Goal: Information Seeking & Learning: Learn about a topic

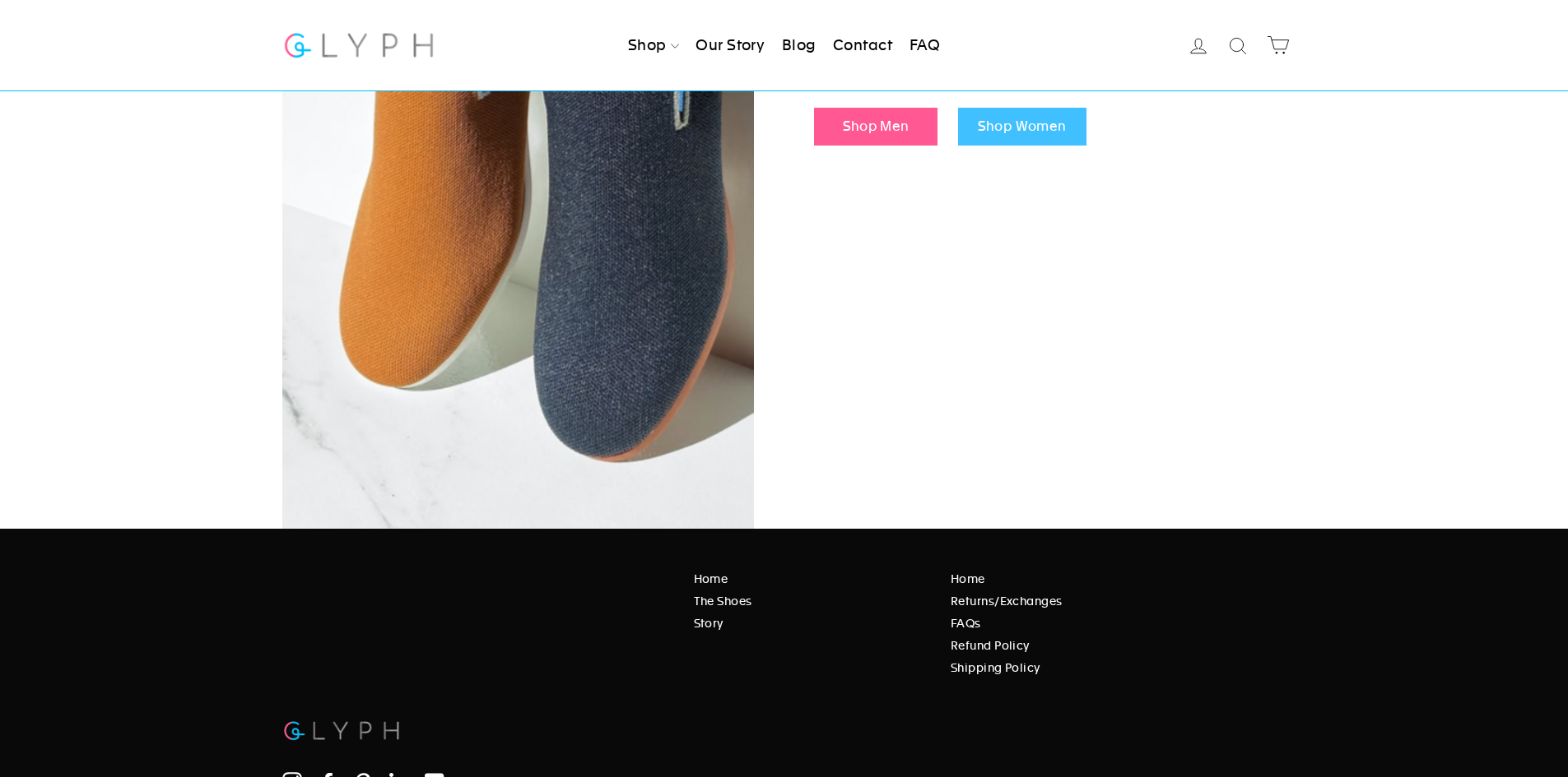
scroll to position [2190, 0]
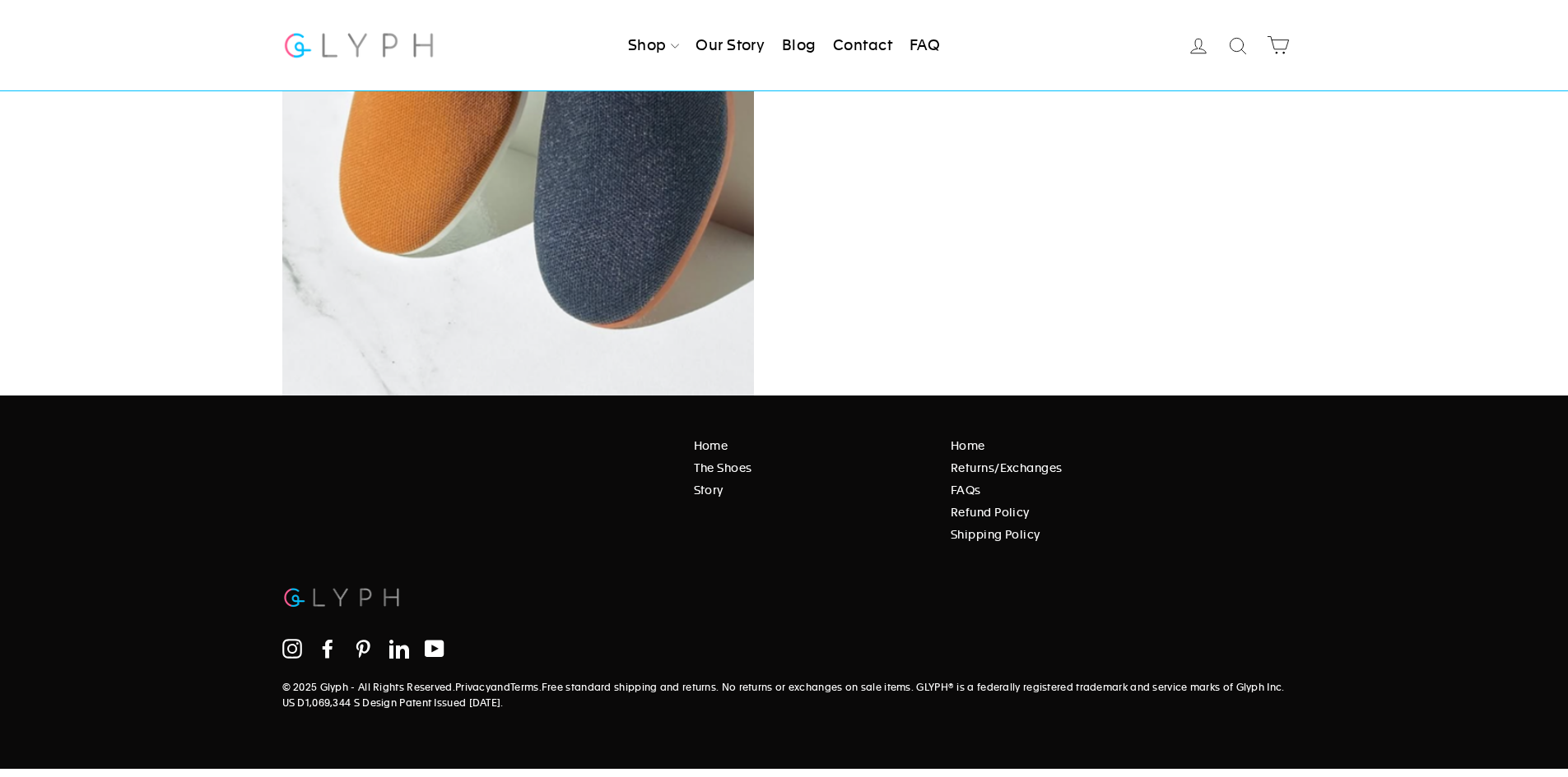
click at [409, 640] on icon at bounding box center [399, 649] width 20 height 19
drag, startPoint x: 498, startPoint y: 588, endPoint x: 469, endPoint y: 592, distance: 29.3
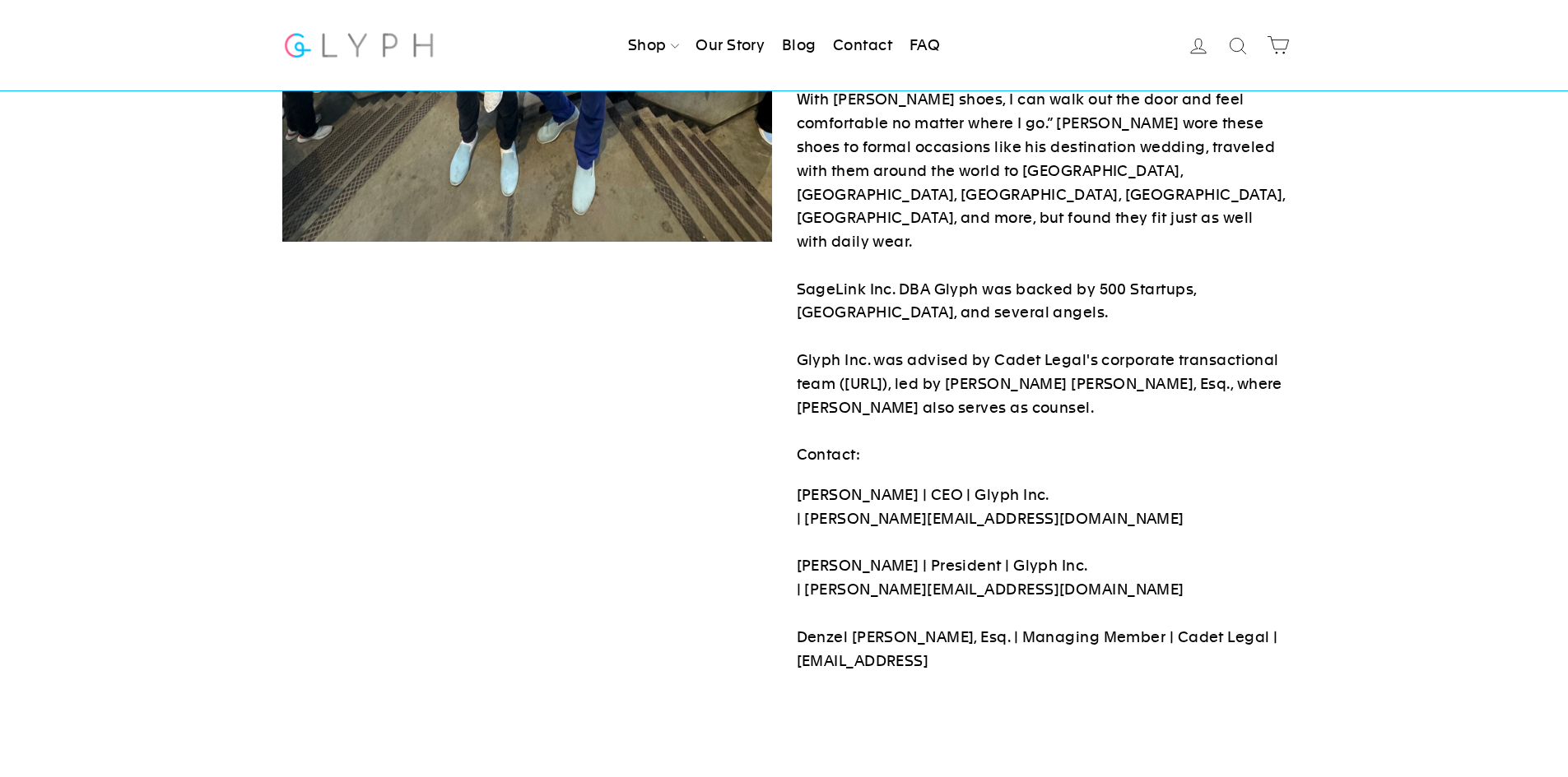
scroll to position [874, 0]
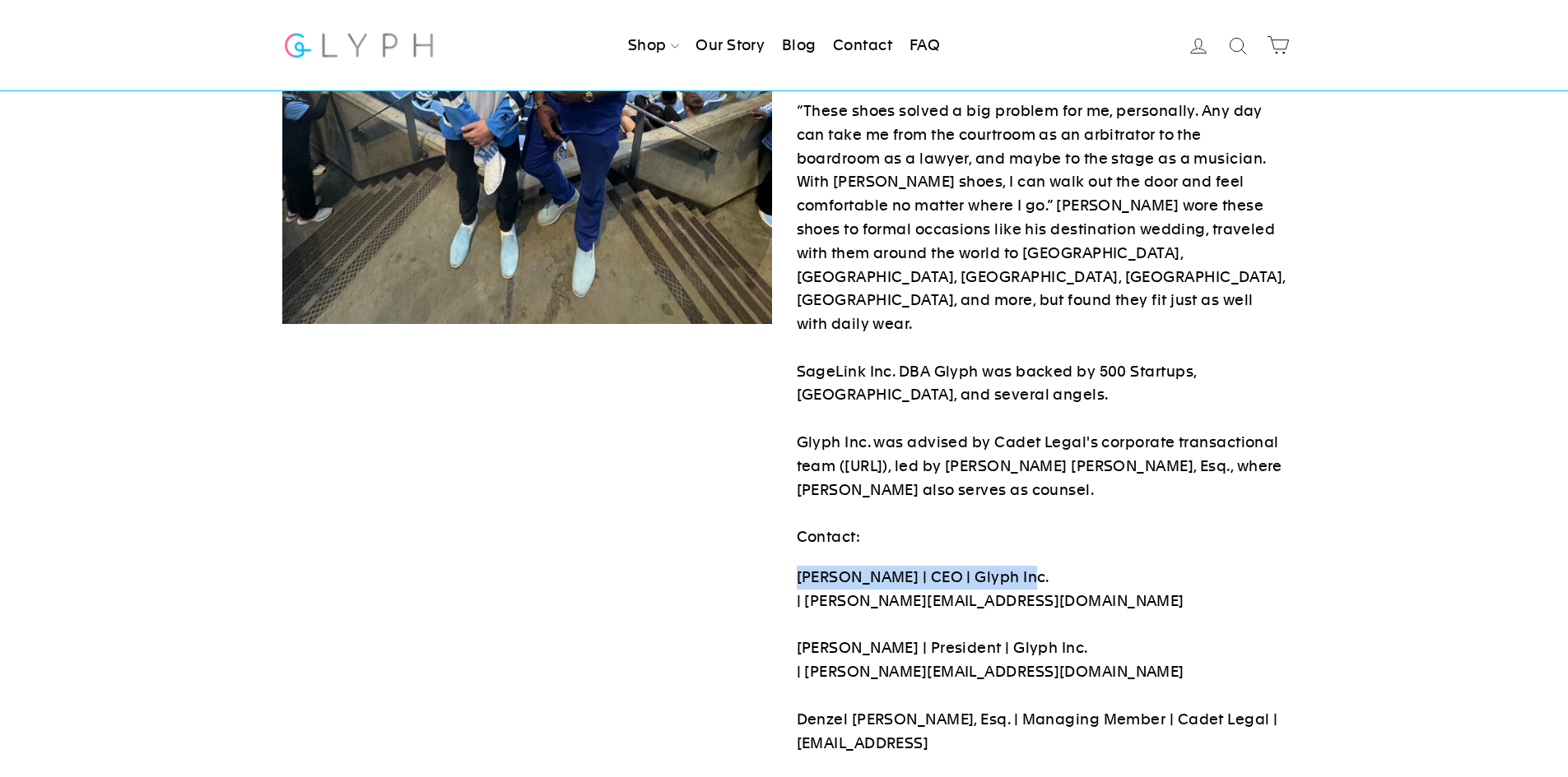
drag, startPoint x: 780, startPoint y: 482, endPoint x: 1108, endPoint y: 476, distance: 328.1
click at [1014, 566] on p "Peter Singh | CEO | Glyph Inc. | peter@glyphshoes.com Isaac Murov | President |…" at bounding box center [1042, 660] width 490 height 189
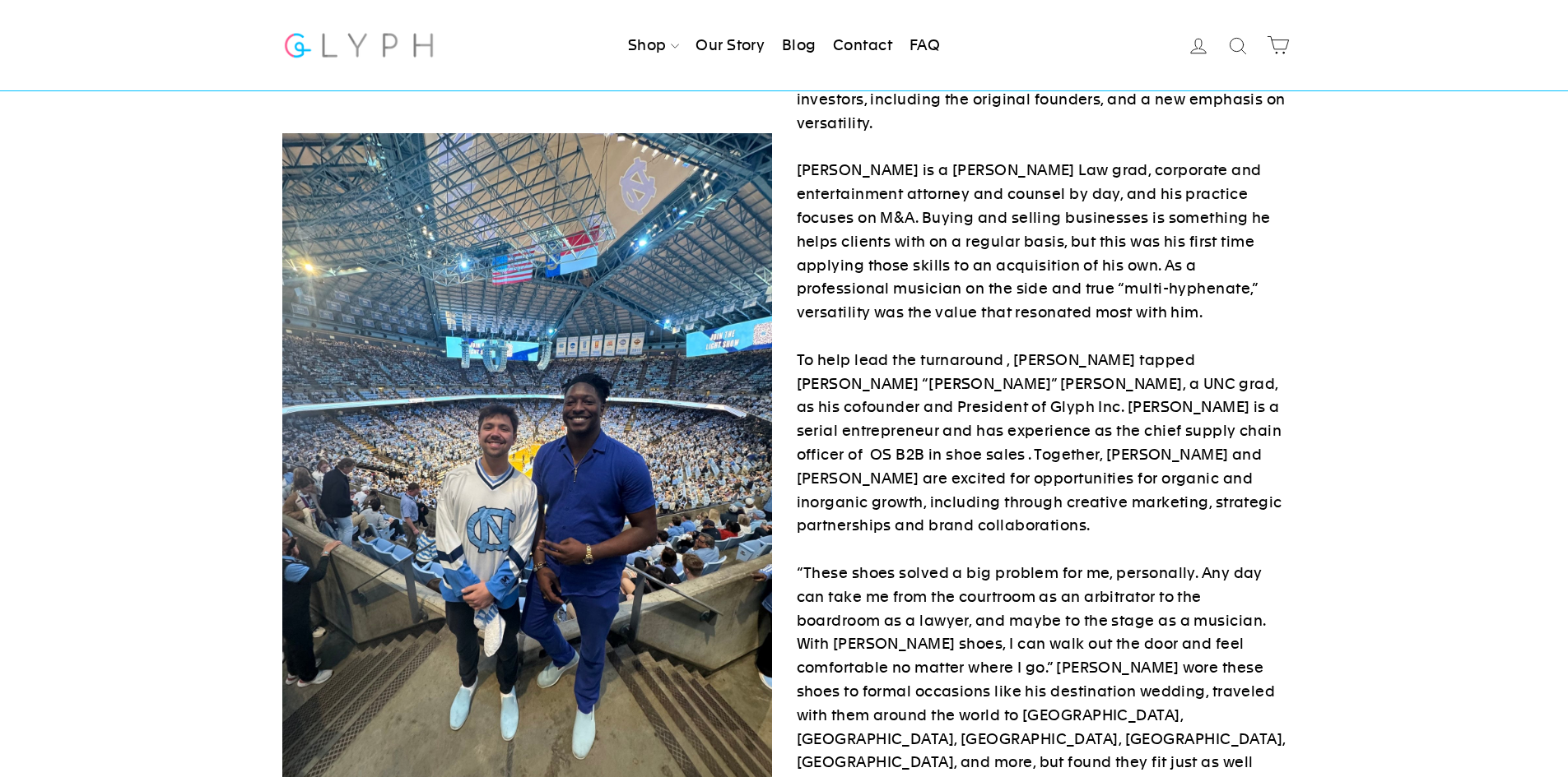
scroll to position [905, 0]
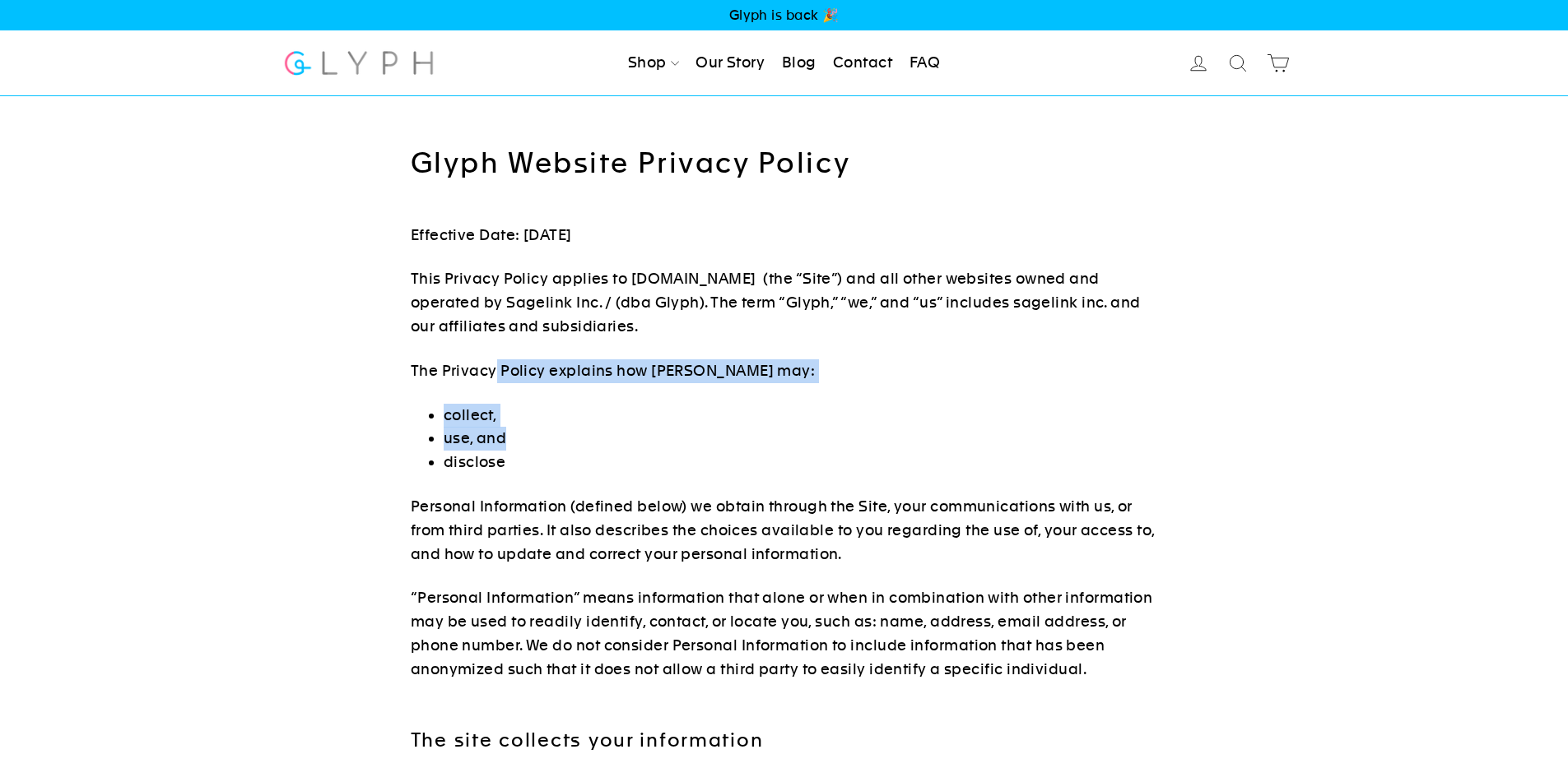
drag, startPoint x: 909, startPoint y: 426, endPoint x: 931, endPoint y: 428, distance: 22.1
click at [776, 457] on li "disclose" at bounding box center [801, 463] width 715 height 24
